Goal: Navigation & Orientation: Understand site structure

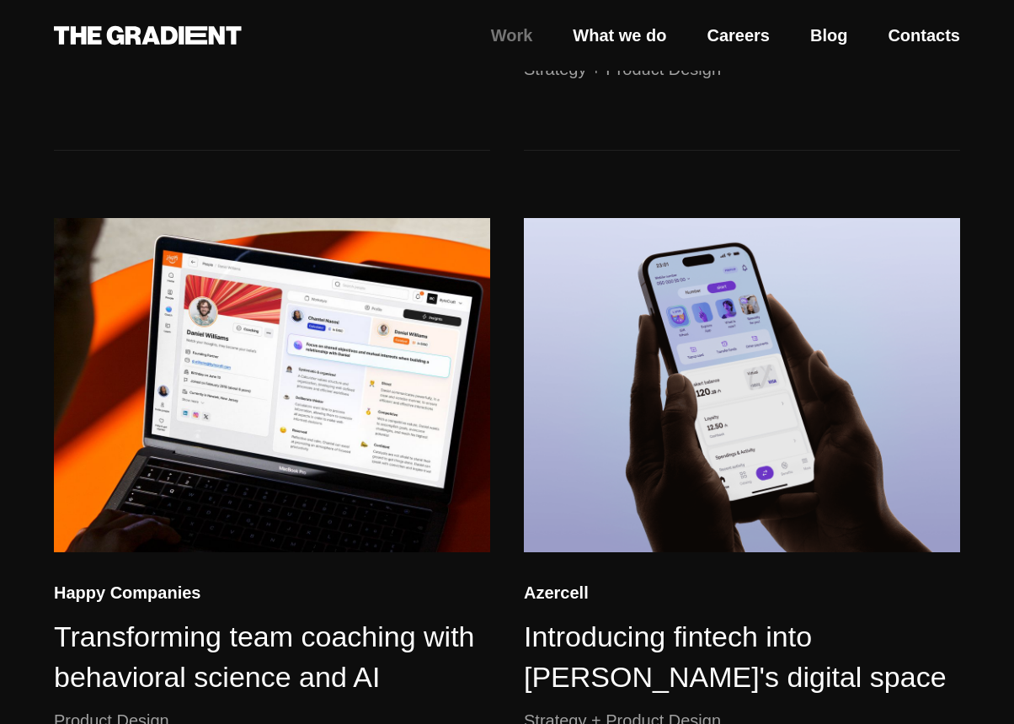
scroll to position [807, 0]
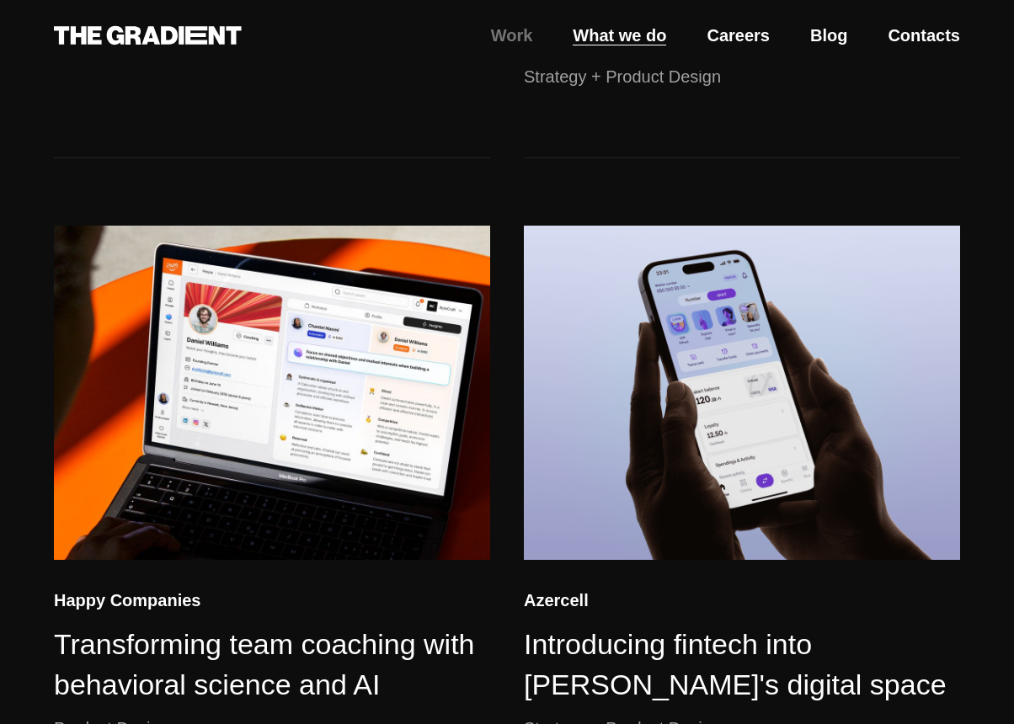
click at [612, 31] on link "What we do" at bounding box center [619, 35] width 93 height 25
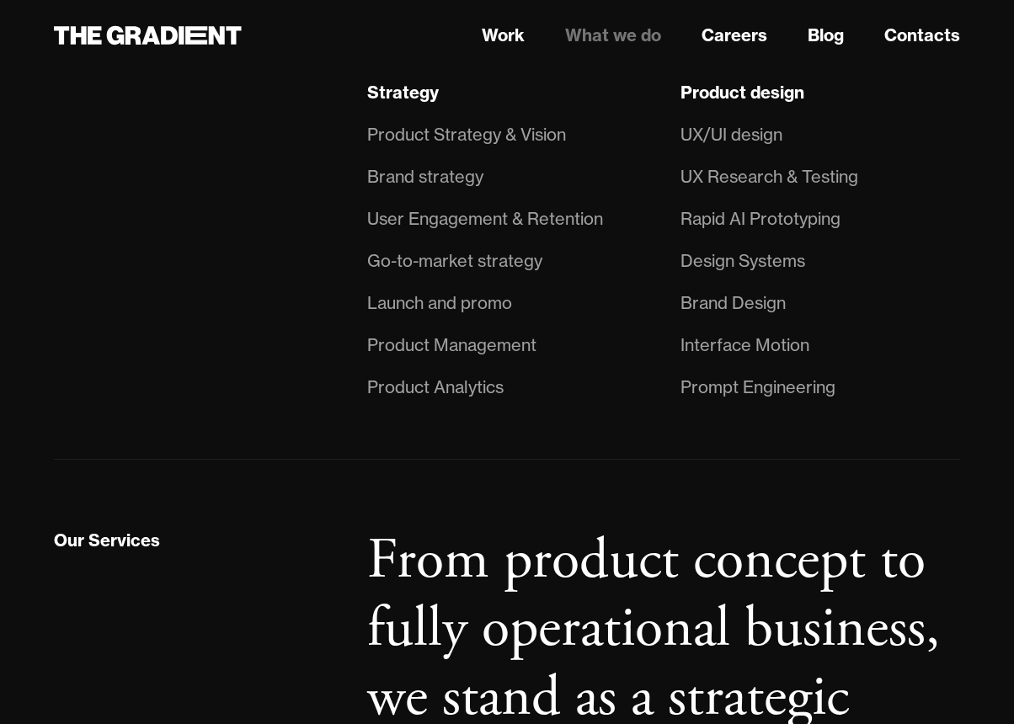
scroll to position [1264, 0]
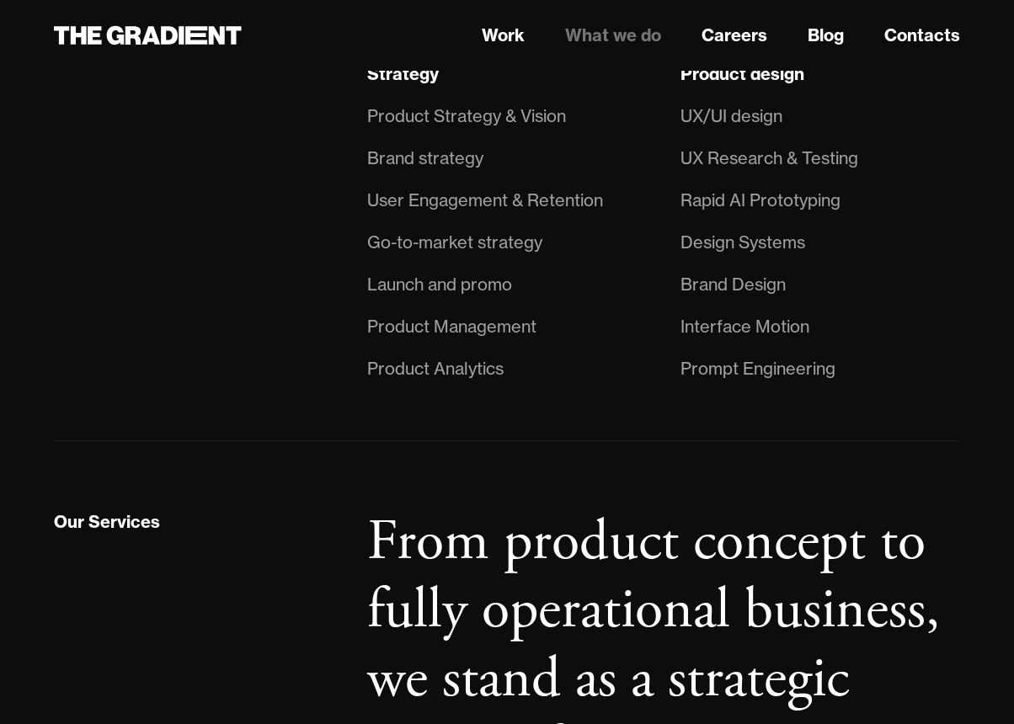
click at [487, 318] on div "Product Management" at bounding box center [451, 326] width 169 height 27
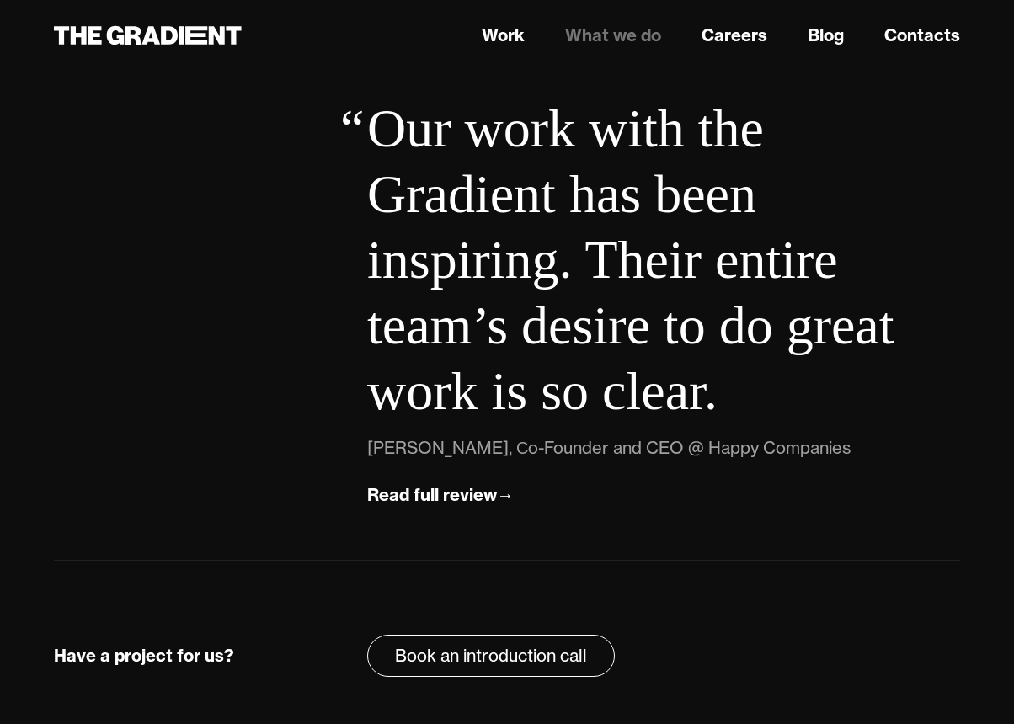
scroll to position [6484, 0]
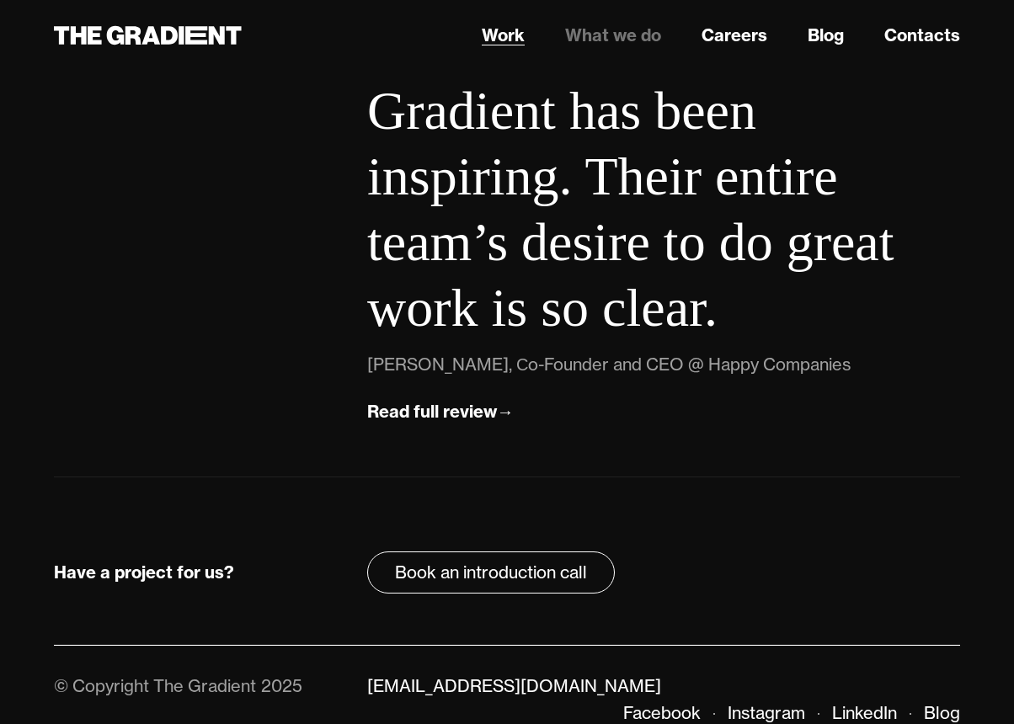
click at [515, 28] on link "Work" at bounding box center [503, 35] width 43 height 25
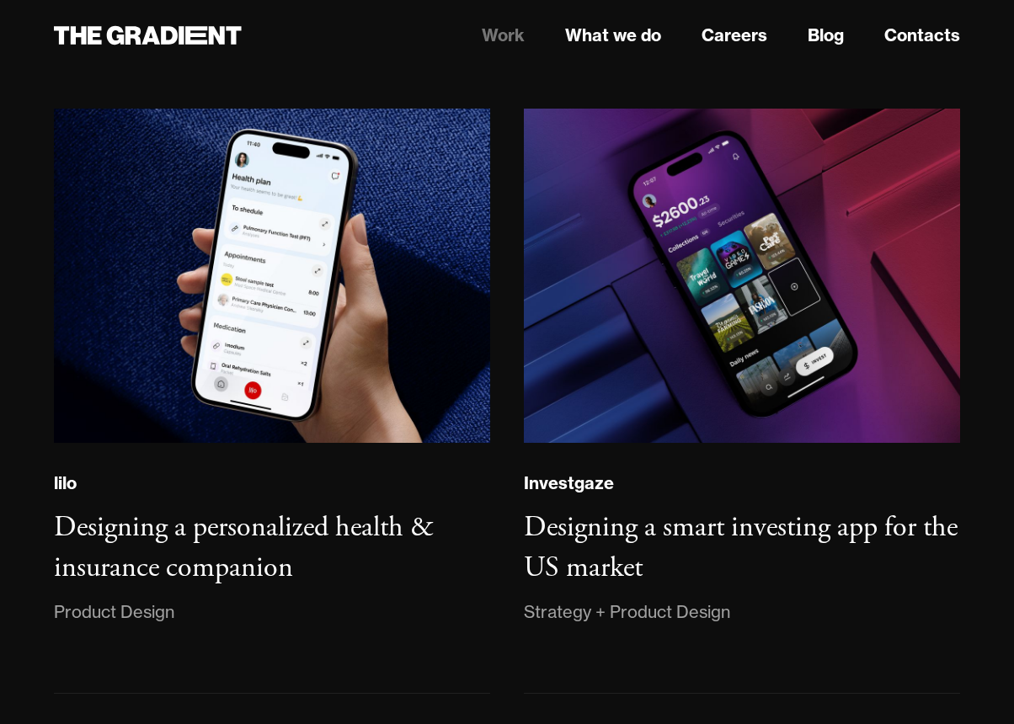
scroll to position [1579, 0]
